Goal: Contribute content: Contribute content

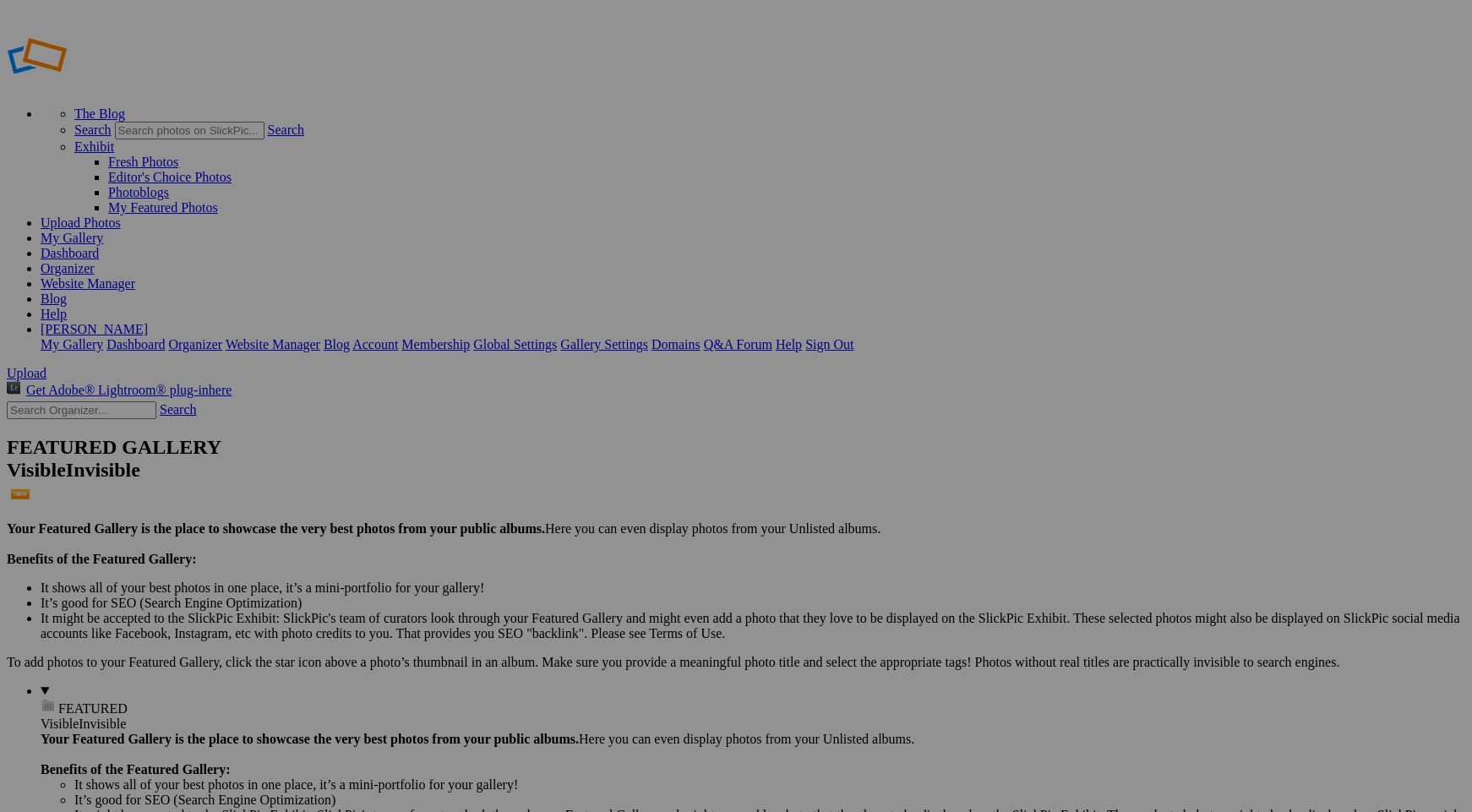
click at [644, 430] on input "text" at bounding box center [604, 437] width 184 height 18
type input "Homepage"
click at [585, 491] on span "Create" at bounding box center [567, 497] width 35 height 14
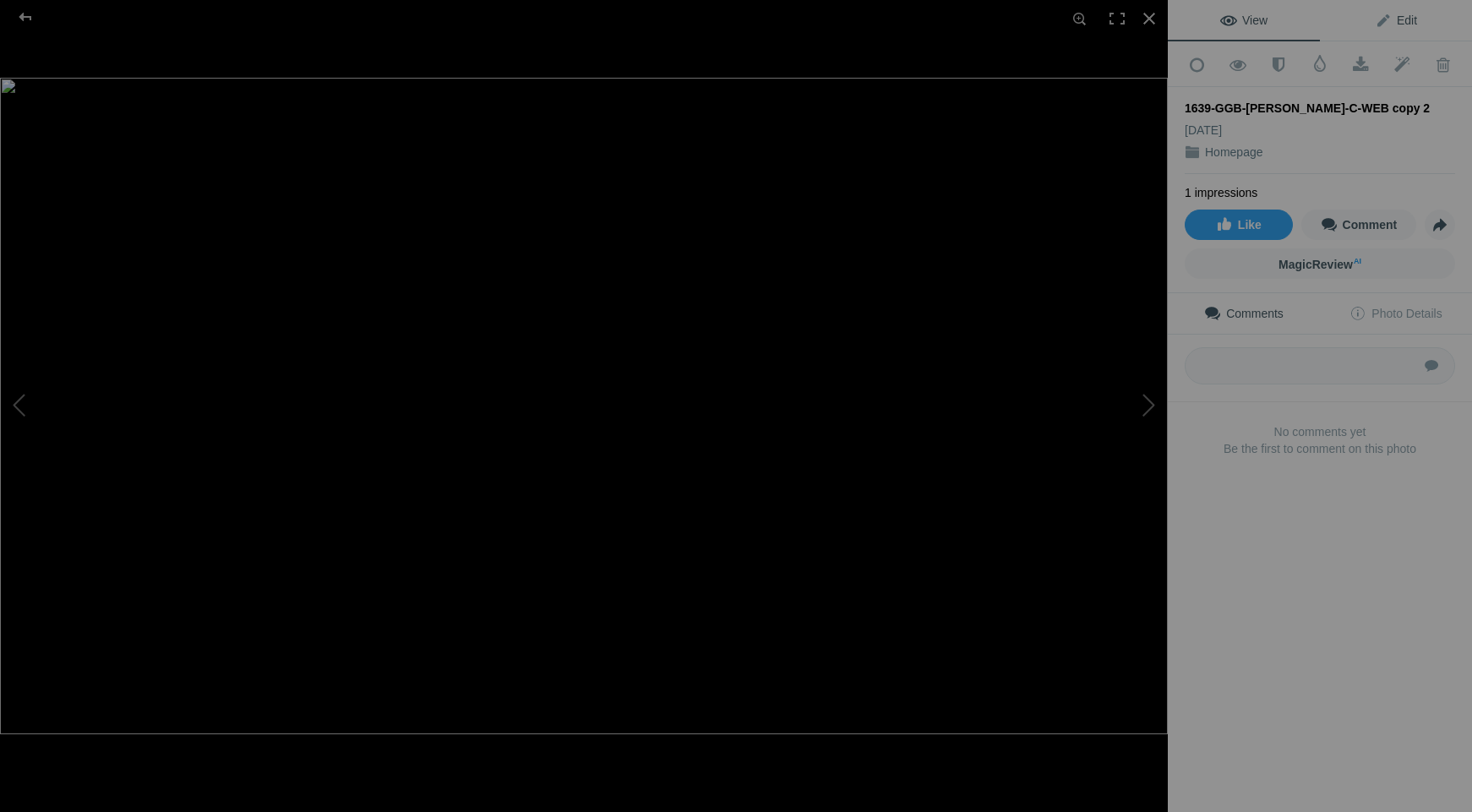
click at [1397, 17] on span "Edit" at bounding box center [1396, 20] width 42 height 13
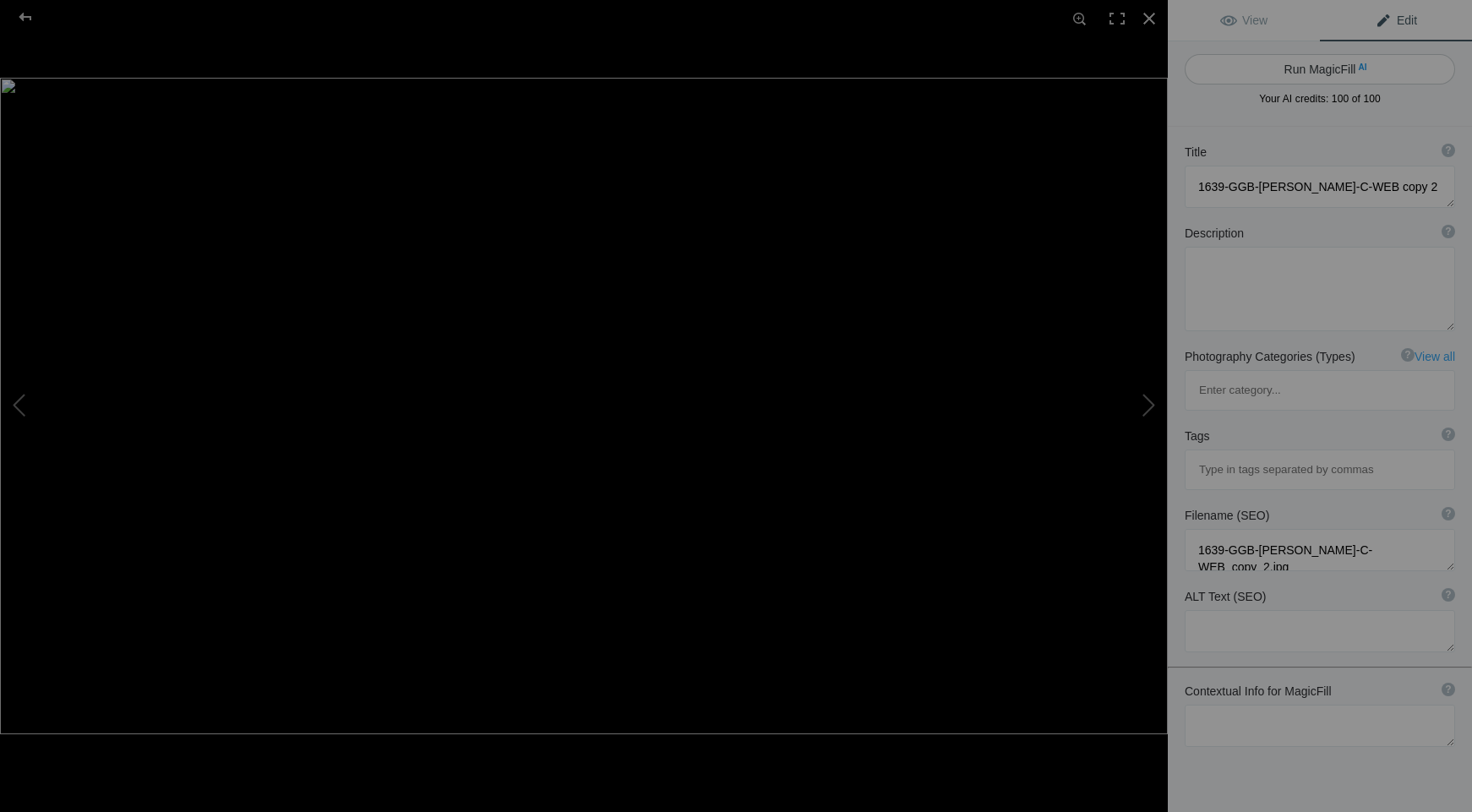
click at [1299, 71] on button "Run MagicFill AI" at bounding box center [1320, 69] width 270 height 30
type textarea "Golden Gate Bridge at Dawn: A Serene Foggy Morning"
type textarea "Experience the tranquil beauty of the Golden Gate Bridge as dawn breaks over th…"
type textarea "golden-gate-bridge-dawn-fog.jpg"
type textarea "A foggy dawn view of the Golden Gate Bridge, with lights reflecting on the calm…"
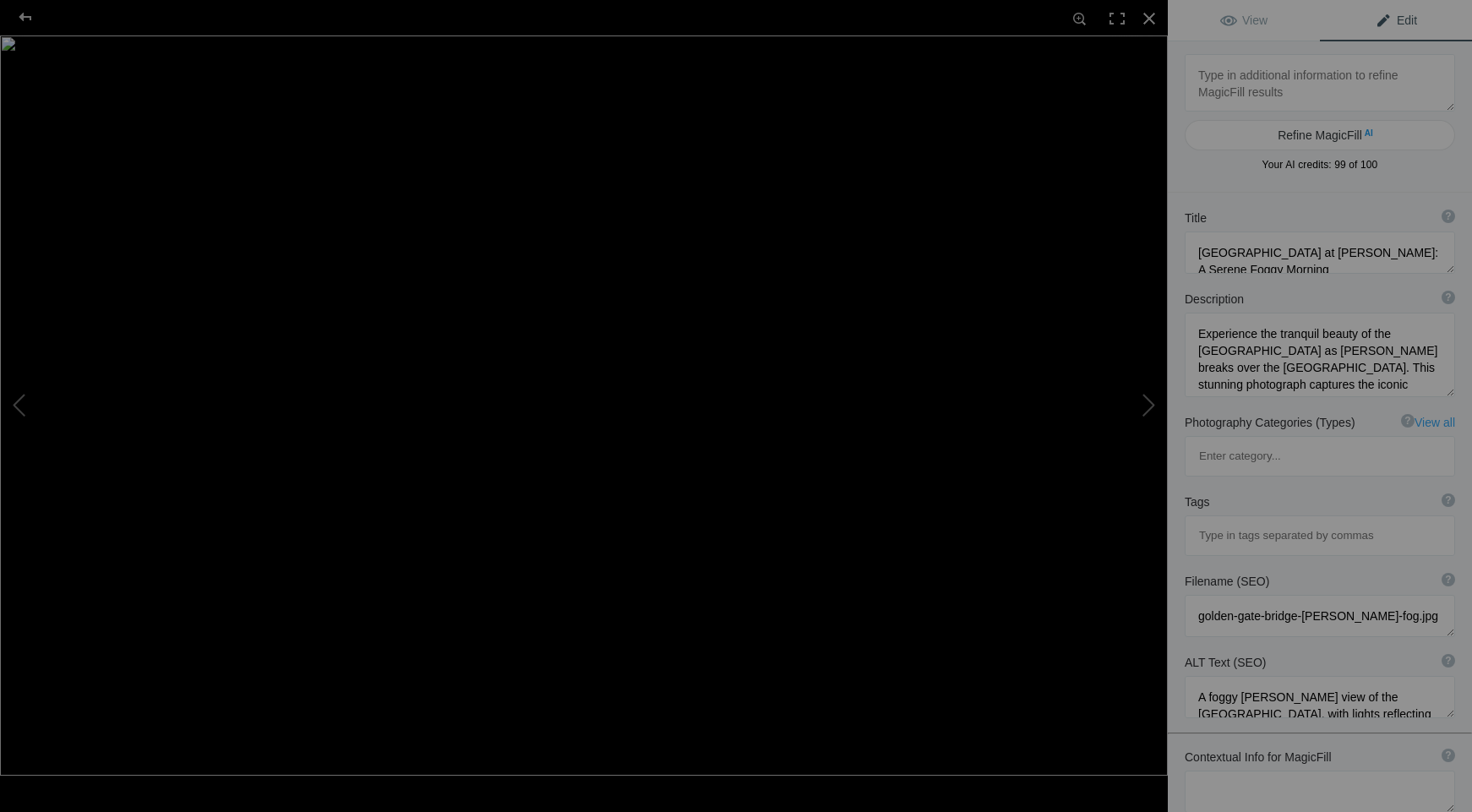
type textarea "DSC_0242_Plane-SunWEB copy"
type textarea "DSC_0242_Plane-SunWEB_copy.jpg"
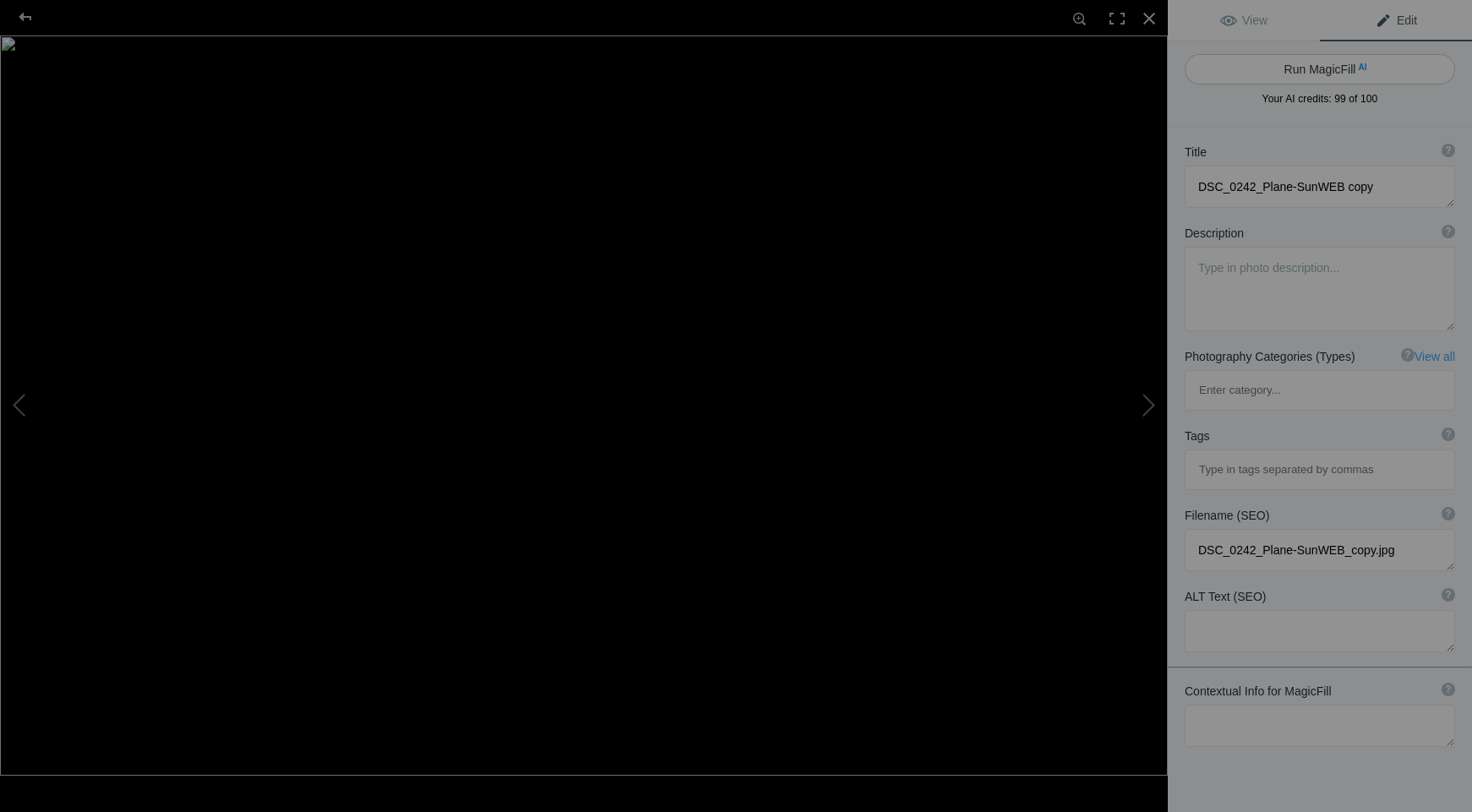
click at [1291, 61] on button "Run MagicFill AI" at bounding box center [1320, 69] width 270 height 30
type textarea "Vintage Aircraft Flying Through Colorful Sunset Skies"
type textarea "Experience the beauty of aviation with this stunning image of a vintage aircraf…"
type textarea "vintage-aircraft-sunset-flying.jpg"
type textarea "A vintage aircraft flying through a colorful sunset sky, surrounded by soft clo…"
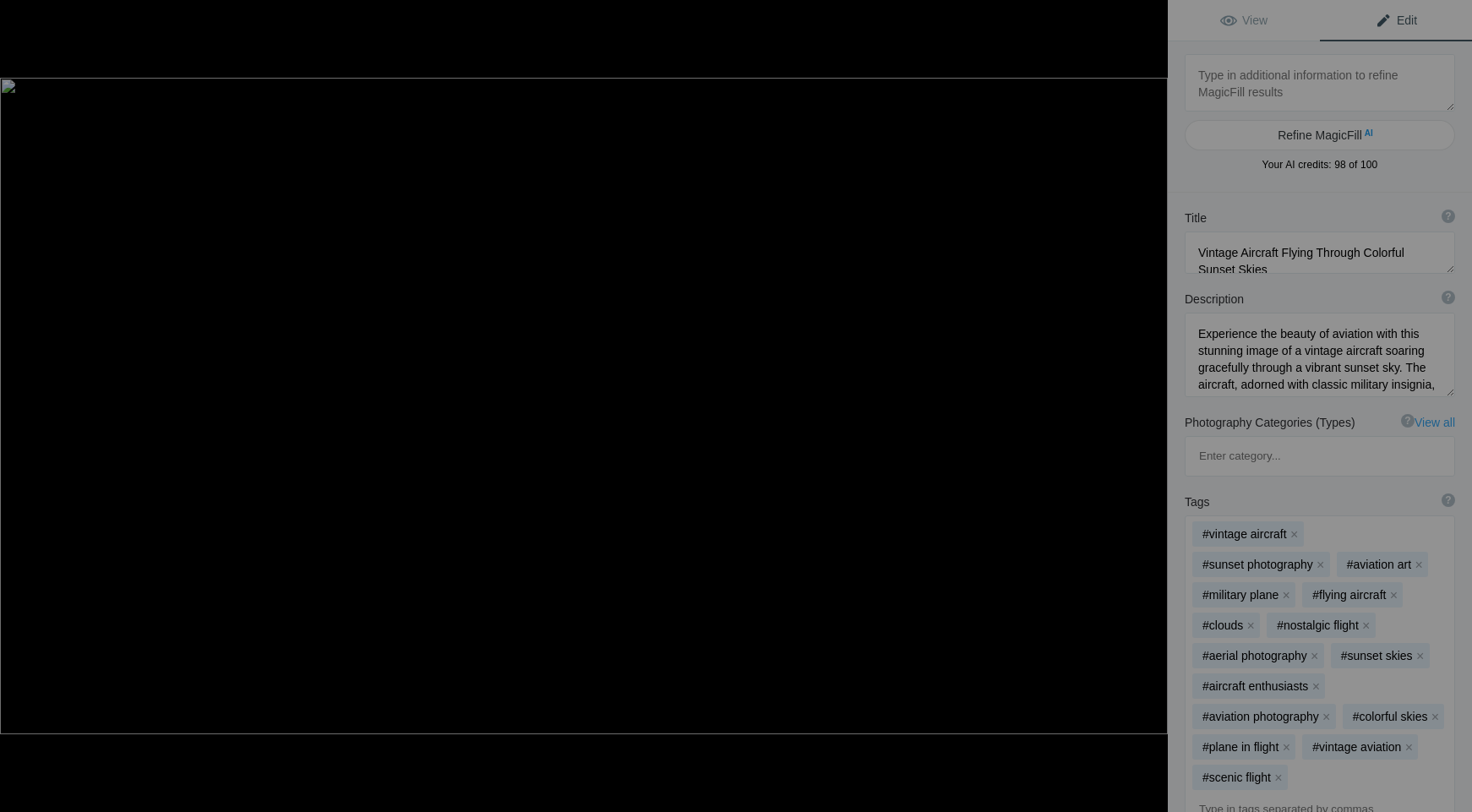
type textarea "DSCF0025-RAF_DxO_DeepPRIMEXD-2-EditWEB"
type textarea "DSCF0025-RAF_DxO_DeepPRIMEXD-2-EditWEB.jpg"
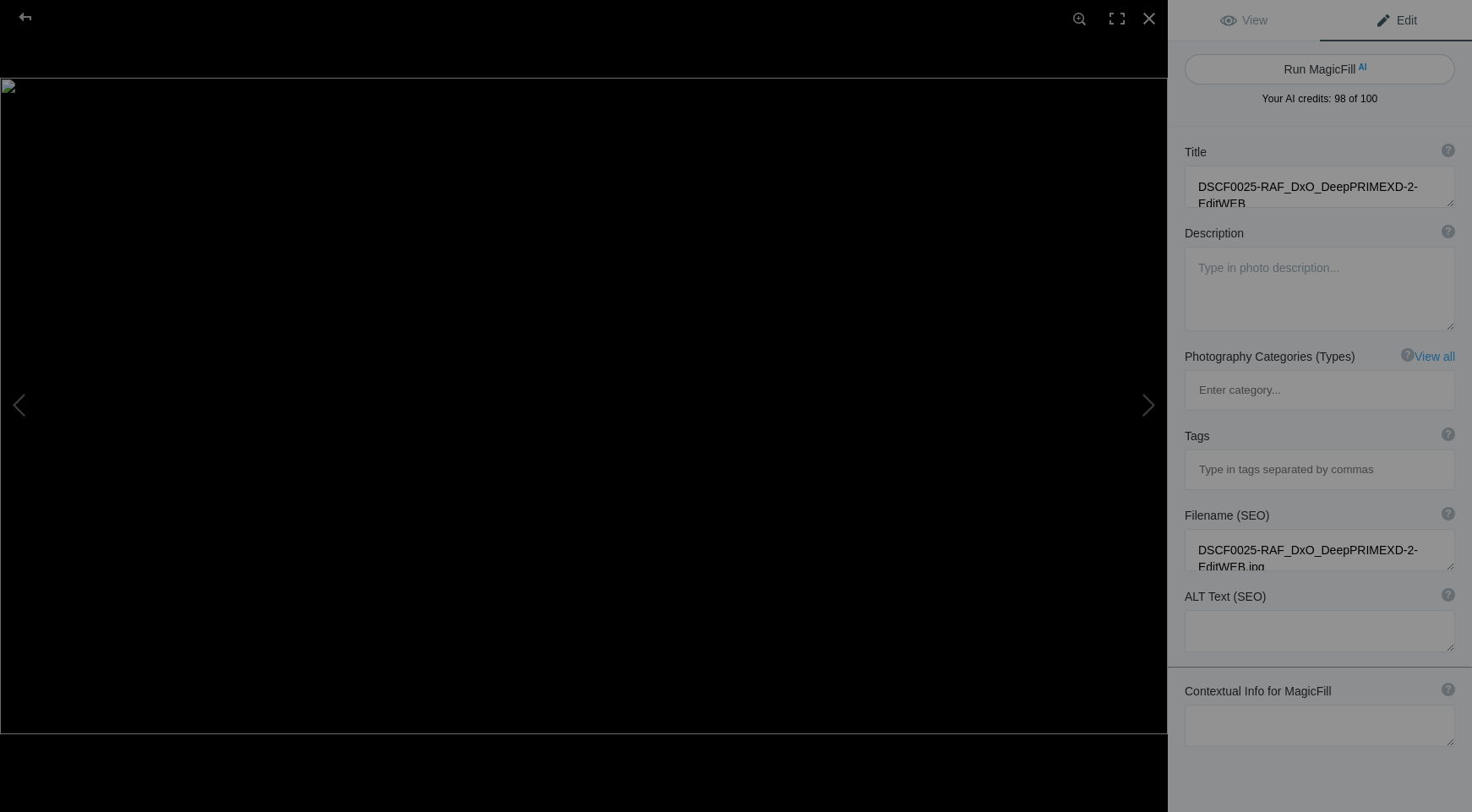
click at [1307, 68] on button "Run MagicFill AI" at bounding box center [1320, 69] width 270 height 30
type textarea "Colorful Poolside Retreat with Lounge Chairs"
type textarea "Experience the vibrant atmosphere of a tropical getaway with this stunning imag…"
type textarea "colorful-poolside-retreat-lounge-chairs.jpg"
type textarea "Three white lounge chairs by a vibrant pool surrounded by colorful umbrellas an…"
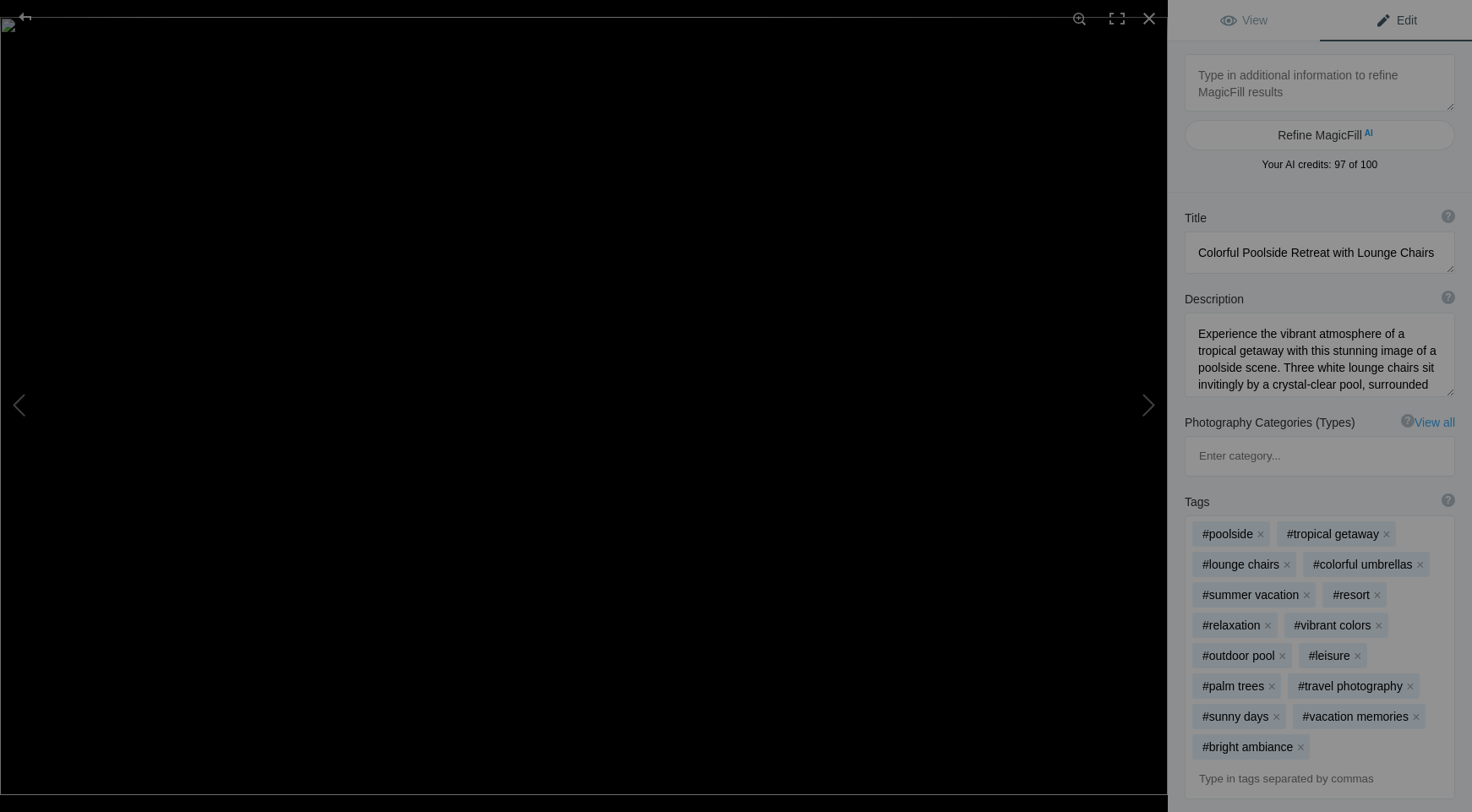
type textarea "DSCF0068-pavilionWEB copy"
type textarea "DSCF0068-pavilionWEB_copy.jpg"
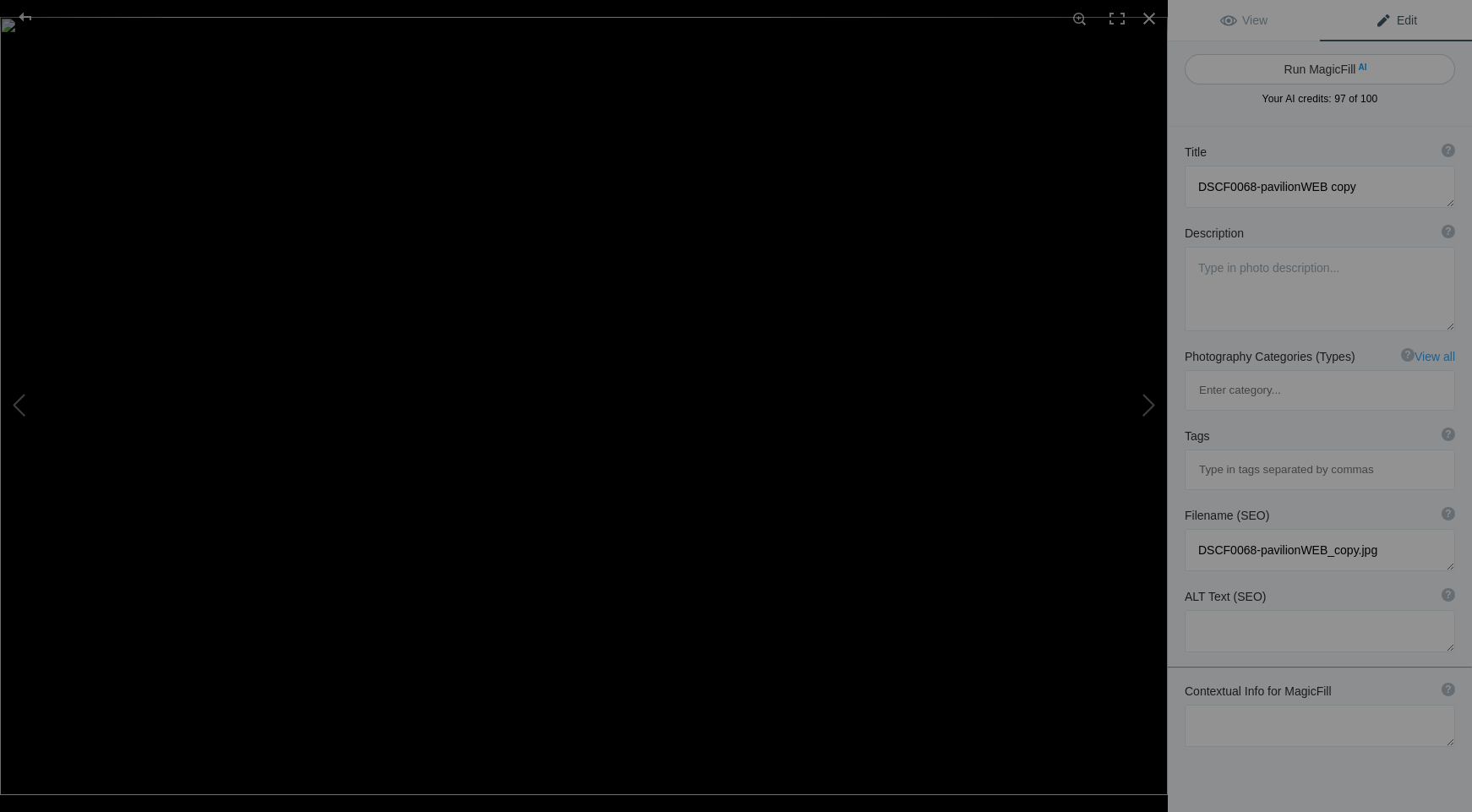
click at [1290, 68] on button "Run MagicFill AI" at bounding box center [1320, 69] width 270 height 30
type textarea "Serene Pavilion at Sunset: A Tranquil Retreat in Nature"
type textarea "This stunning image captures a beautifully designed pavilion, showcasing intric…"
type textarea "serene-pavilion-sunset.jpg"
type textarea "A beautifully designed pavilion with an orange roof, surrounded by greenery and…"
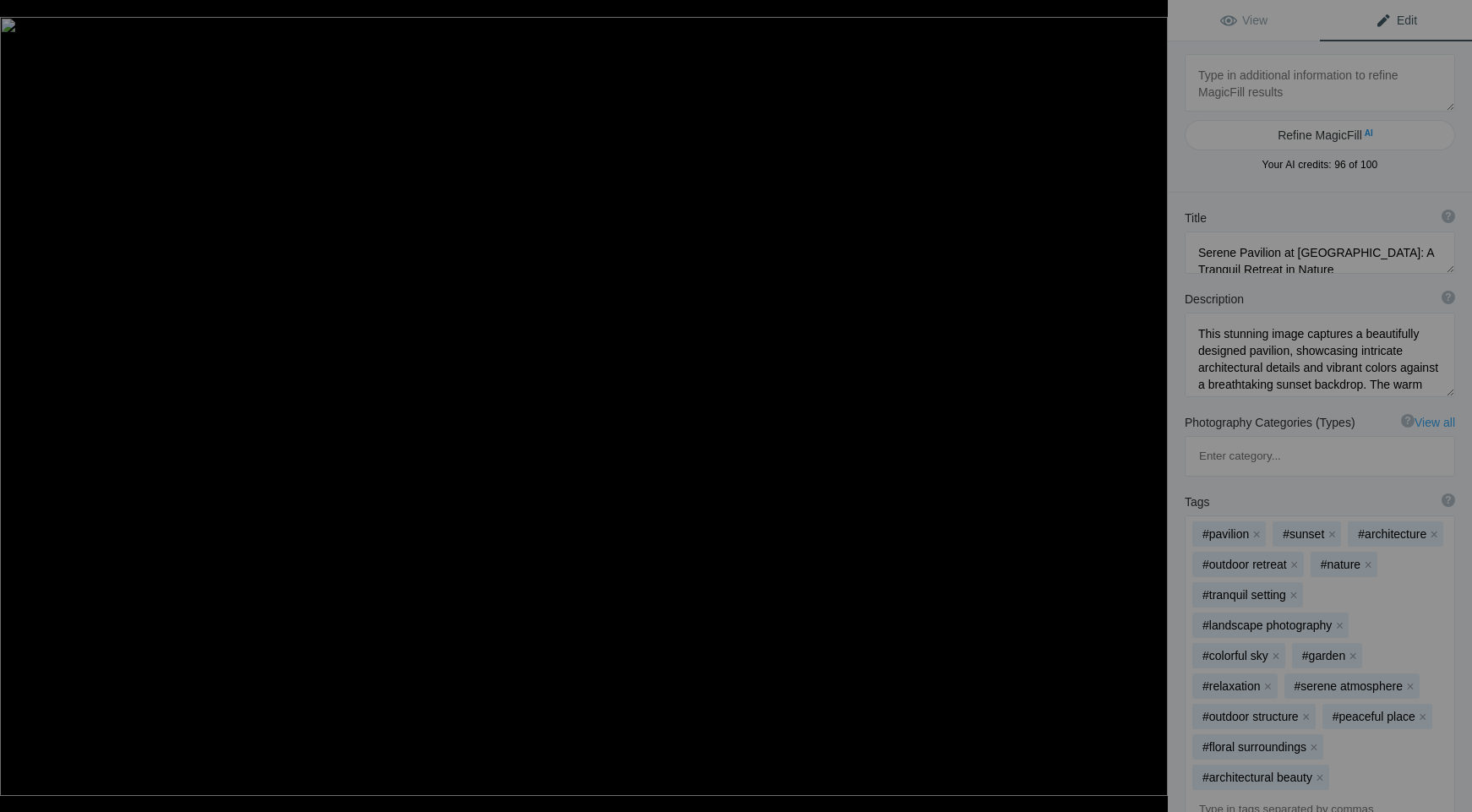
type textarea "DSCF0381-Beatty-NV-MelsWEB copy"
type textarea "DSCF0381-Beatty-NV-MelsWEB_copy.jpg"
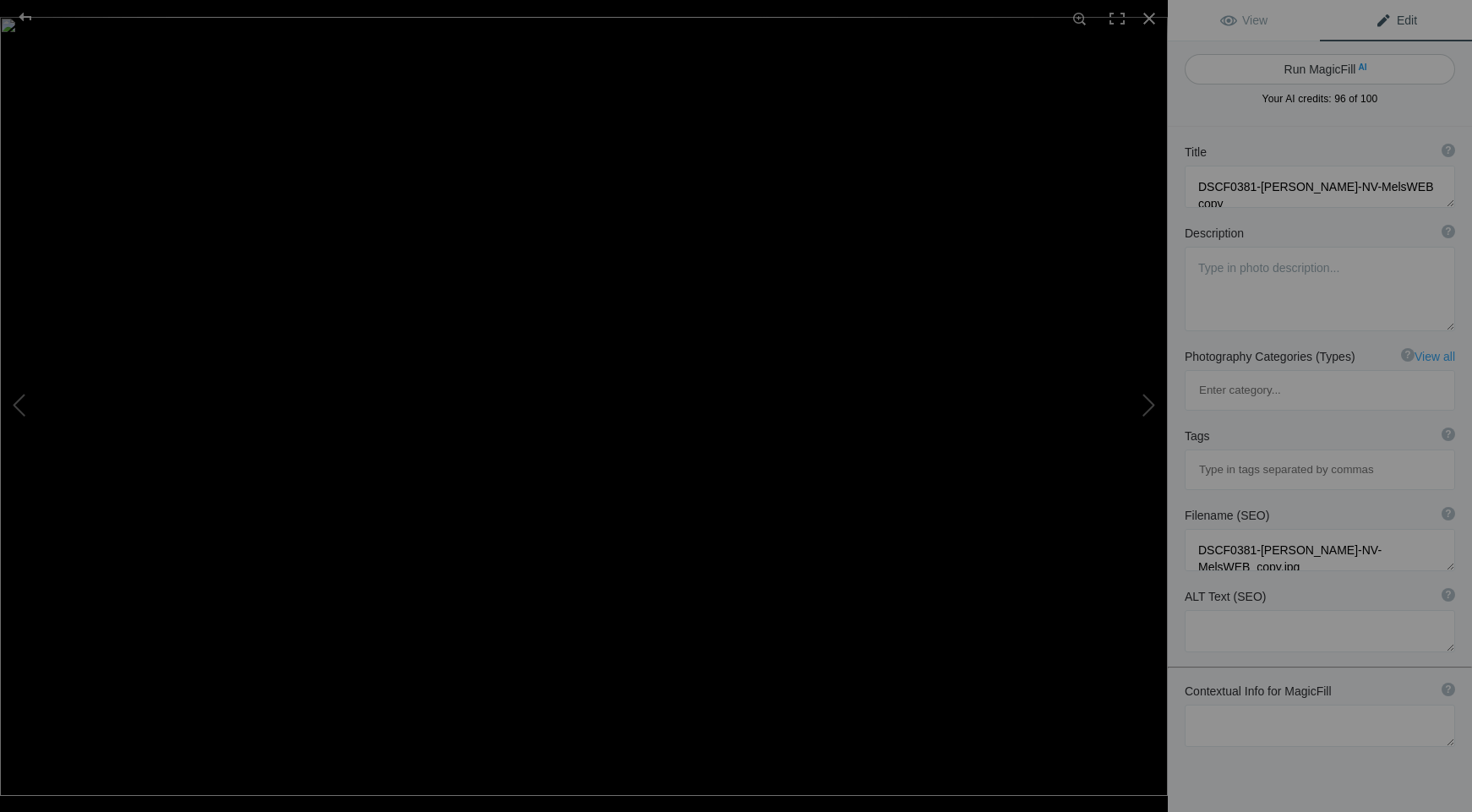
click at [1293, 68] on button "Run MagicFill AI" at bounding box center [1320, 69] width 270 height 30
type textarea "Mel's Diner in Beatty, Nevada: A Classic American Eatery"
type textarea "Discover Mel's Diner, a charming eatery located in Beatty, Nevada. This iconic …"
type textarea "mels-diner-beatty-nevada.jpg"
type textarea "Exterior view of Mel's Diner in Beatty, Nevada, featuring a blue facade, outdoo…"
